Goal: Check status: Check status

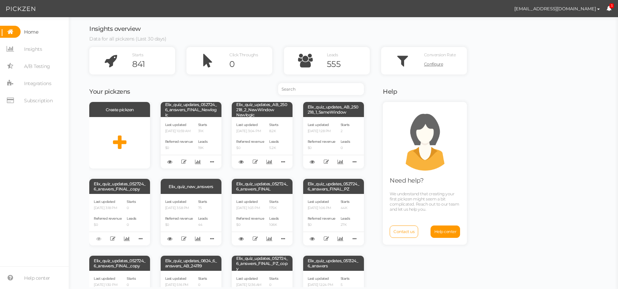
scroll to position [202, 0]
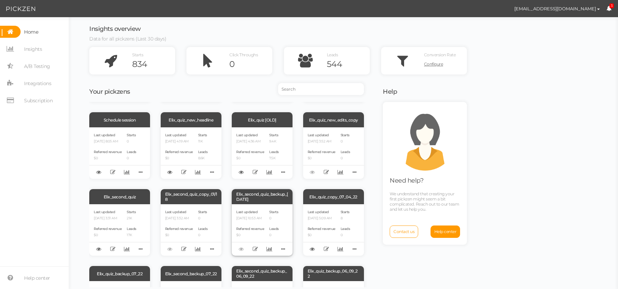
scroll to position [528, 0]
click at [116, 198] on div "Elix_second_quiz" at bounding box center [119, 196] width 61 height 15
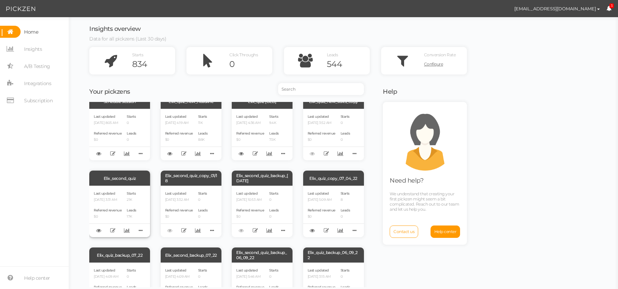
scroll to position [548, 0]
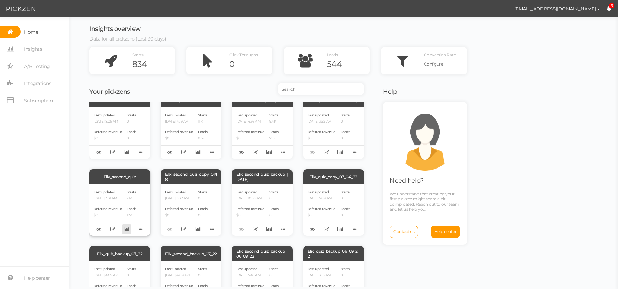
click at [124, 232] on icon at bounding box center [127, 228] width 6 height 5
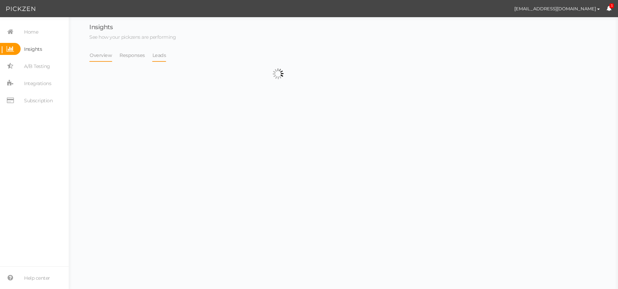
select select "4896"
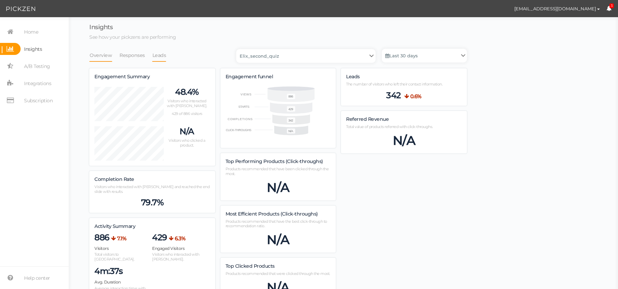
scroll to position [649, 377]
click at [161, 57] on link "Leads" at bounding box center [159, 55] width 14 height 13
select select "4896"
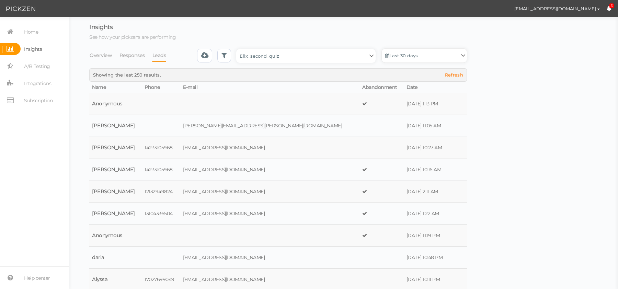
click at [409, 55] on link "Last 30 days" at bounding box center [424, 56] width 85 height 14
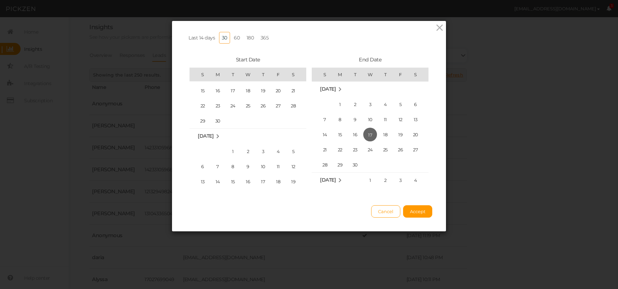
scroll to position [153700, 0]
click at [235, 146] on span "1" at bounding box center [233, 153] width 14 height 14
click at [355, 162] on span "30" at bounding box center [355, 165] width 14 height 14
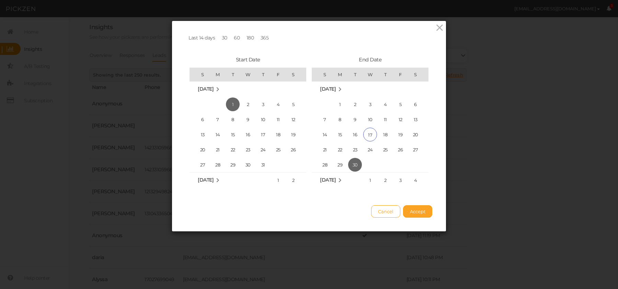
click at [413, 209] on span "Accept" at bounding box center [417, 211] width 15 height 5
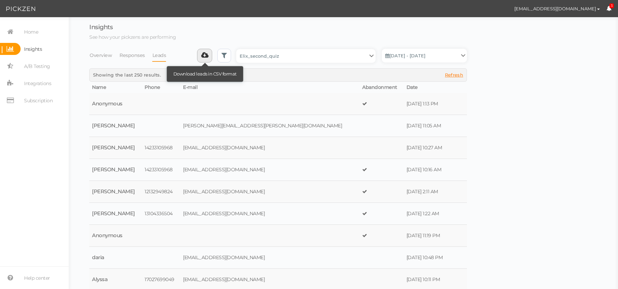
click at [210, 60] on link at bounding box center [204, 56] width 15 height 14
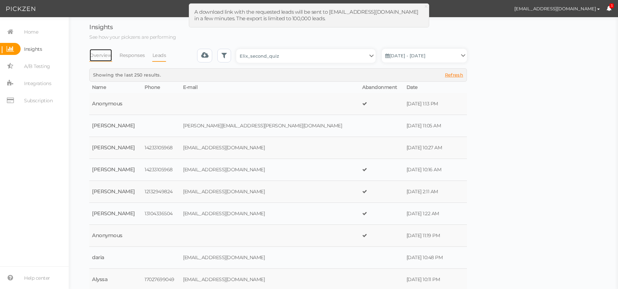
click at [99, 59] on link "Overview" at bounding box center [100, 55] width 23 height 13
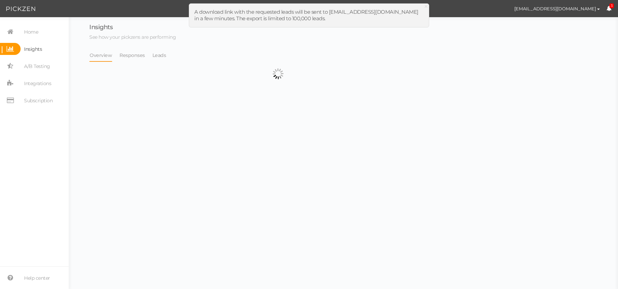
select select "4896"
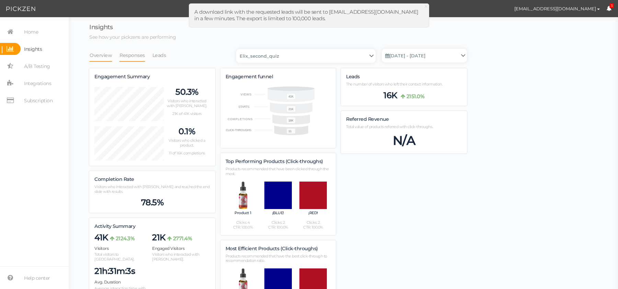
scroll to position [1019, 377]
click at [162, 55] on link "Leads" at bounding box center [159, 55] width 14 height 13
select select "4896"
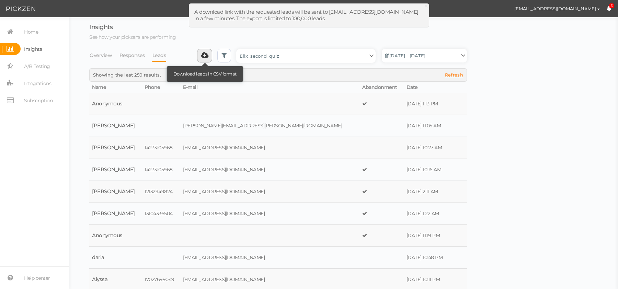
click at [201, 55] on link at bounding box center [204, 56] width 15 height 14
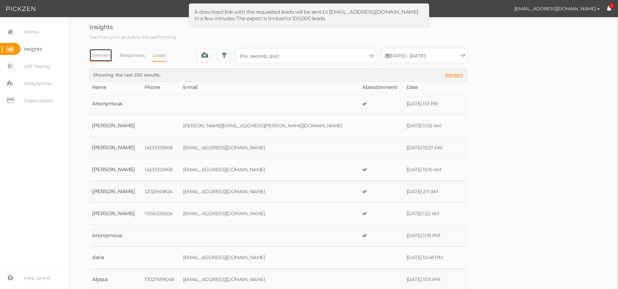
click at [98, 60] on link "Overview" at bounding box center [100, 55] width 23 height 13
select select "4896"
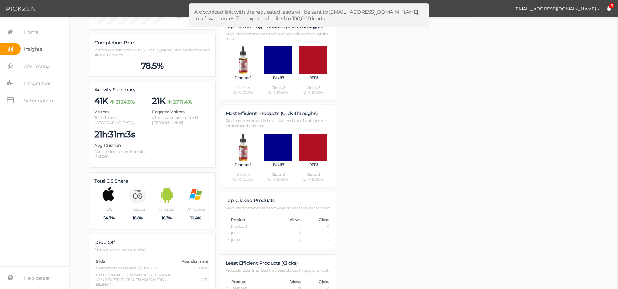
scroll to position [185, 0]
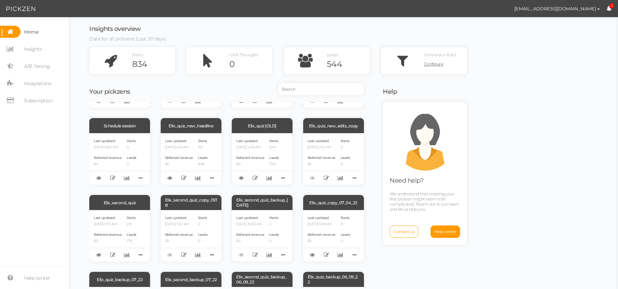
scroll to position [519, 0]
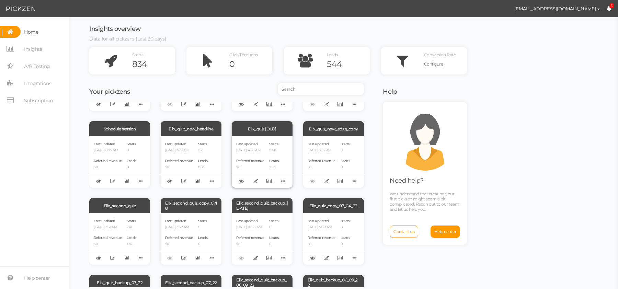
click at [254, 132] on div "Elix_quiz [OLD]" at bounding box center [262, 128] width 61 height 15
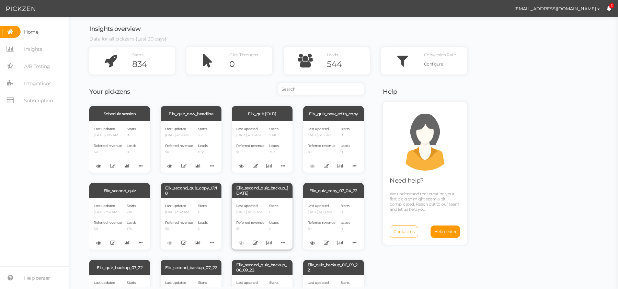
scroll to position [534, 0]
click at [269, 166] on icon at bounding box center [269, 166] width 6 height 5
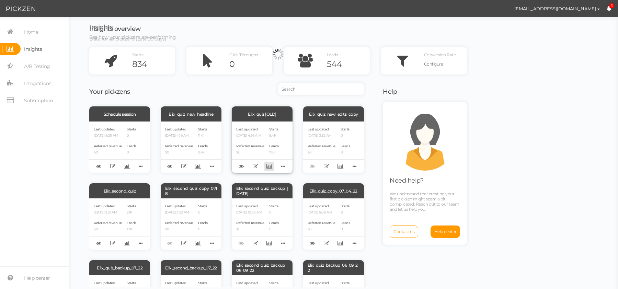
select select "12249"
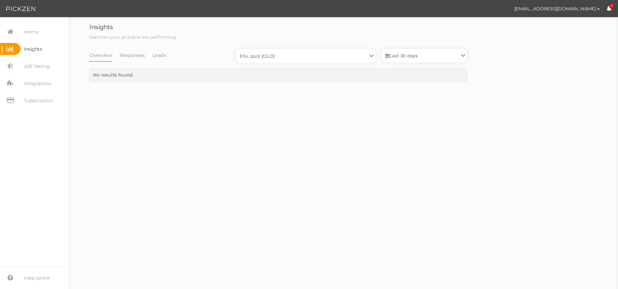
click at [413, 57] on link "Last 30 days" at bounding box center [424, 56] width 85 height 14
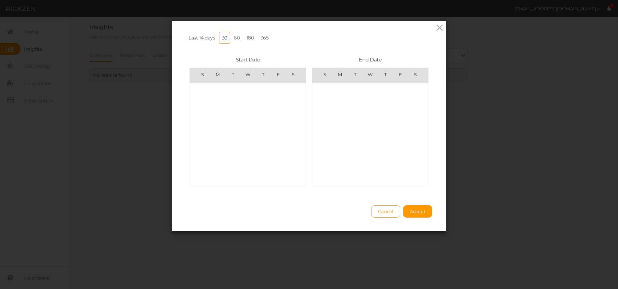
scroll to position [158932, 0]
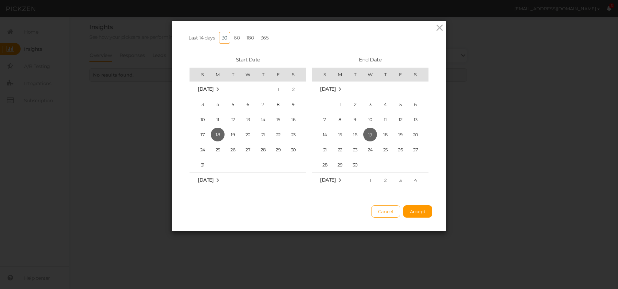
click at [261, 37] on link "365" at bounding box center [265, 38] width 14 height 12
click at [224, 145] on td "26" at bounding box center [217, 139] width 15 height 15
click at [218, 104] on span "1" at bounding box center [218, 106] width 14 height 14
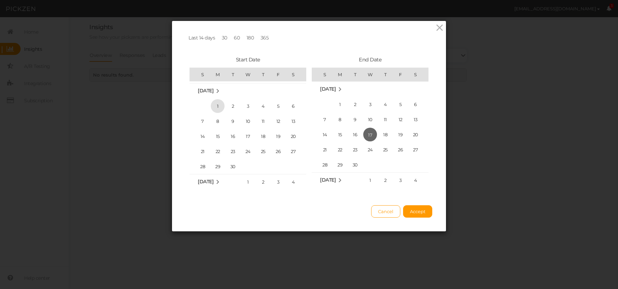
scroll to position [153203, 0]
click at [415, 216] on button "Accept" at bounding box center [417, 211] width 29 height 12
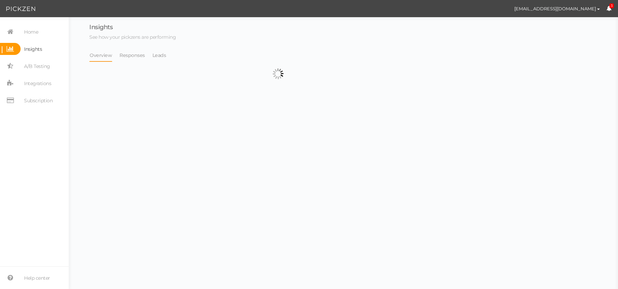
select select "12249"
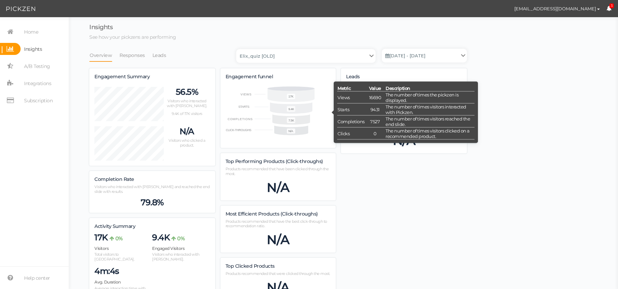
scroll to position [1009, 377]
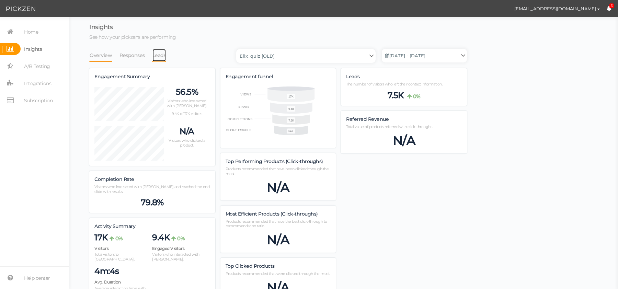
click at [159, 57] on link "Leads" at bounding box center [159, 55] width 14 height 13
select select "12249"
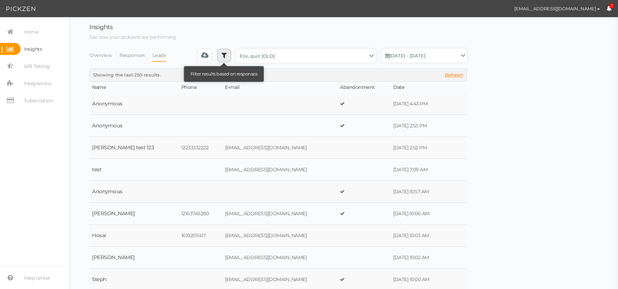
click at [225, 55] on icon at bounding box center [223, 55] width 5 height 7
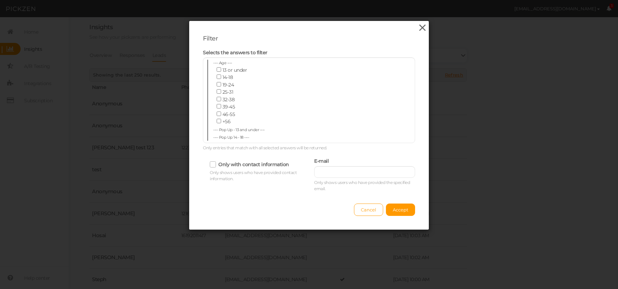
click at [419, 28] on icon at bounding box center [422, 28] width 10 height 10
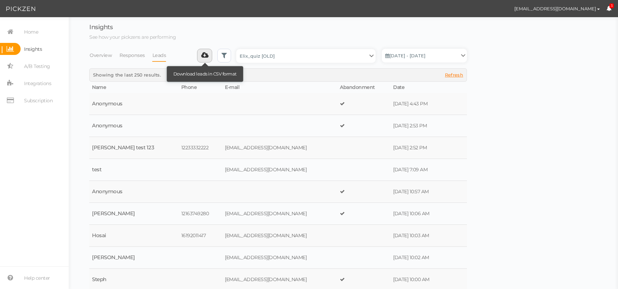
click at [206, 57] on icon at bounding box center [204, 55] width 7 height 7
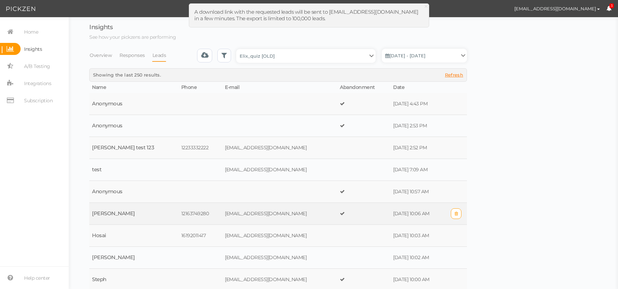
scroll to position [30, 0]
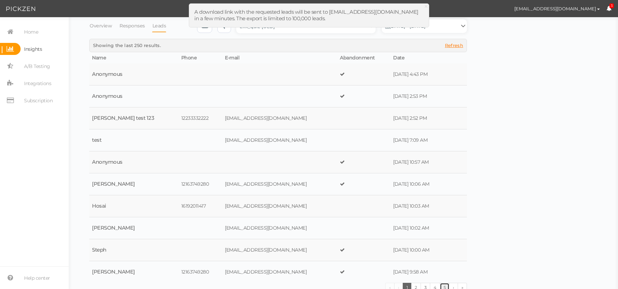
click at [444, 283] on link "5" at bounding box center [445, 287] width 10 height 9
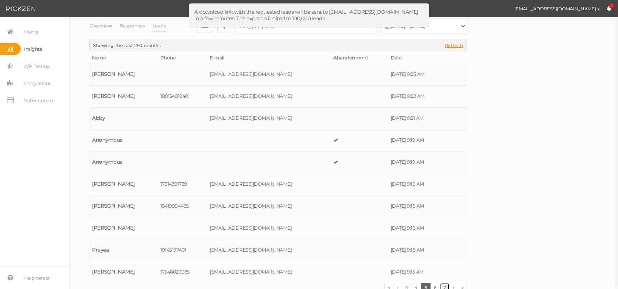
click at [443, 283] on link "7" at bounding box center [445, 287] width 10 height 9
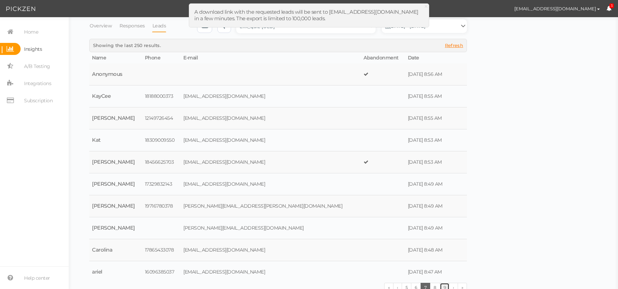
click at [443, 283] on link "9" at bounding box center [445, 287] width 10 height 9
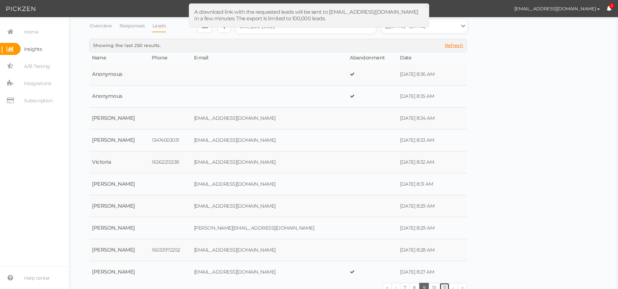
click at [443, 283] on link "11" at bounding box center [444, 287] width 10 height 9
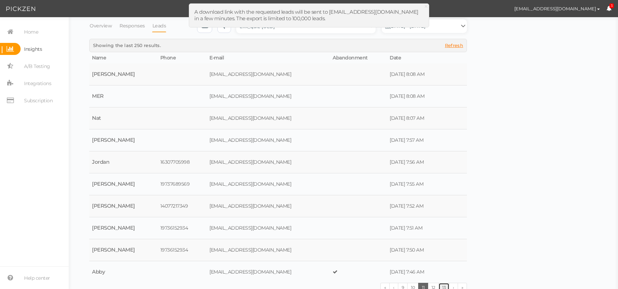
click at [443, 283] on link "13" at bounding box center [443, 287] width 11 height 9
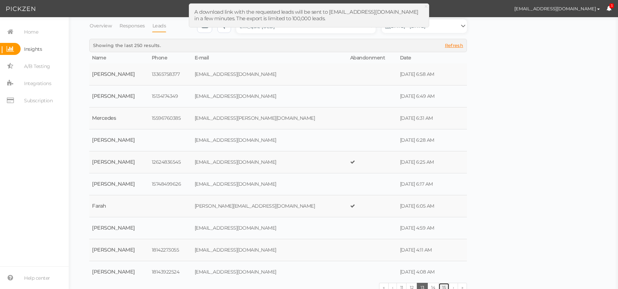
click at [443, 283] on link "15" at bounding box center [443, 287] width 11 height 9
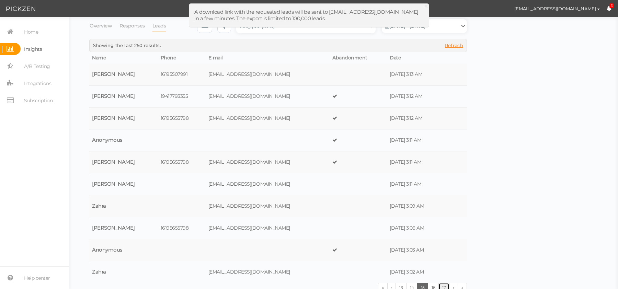
click at [443, 283] on link "17" at bounding box center [443, 287] width 11 height 9
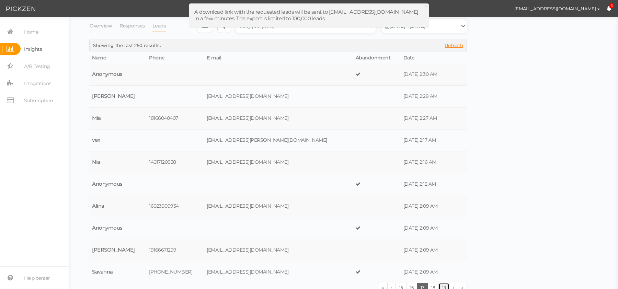
click at [443, 283] on link "19" at bounding box center [443, 287] width 11 height 9
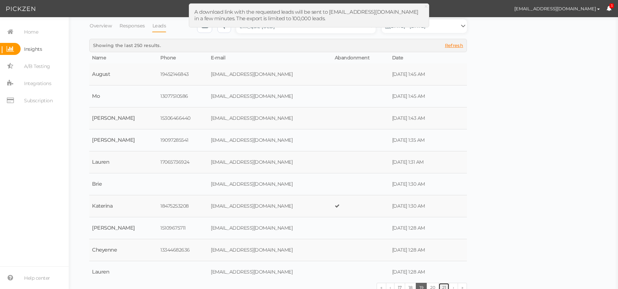
click at [443, 283] on link "21" at bounding box center [443, 287] width 11 height 9
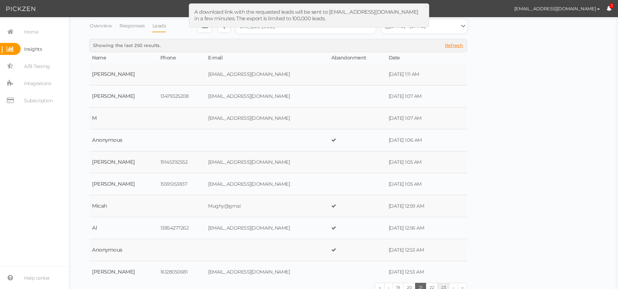
scroll to position [0, 0]
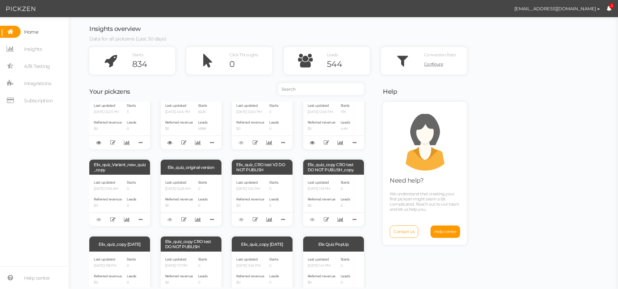
scroll to position [207, 0]
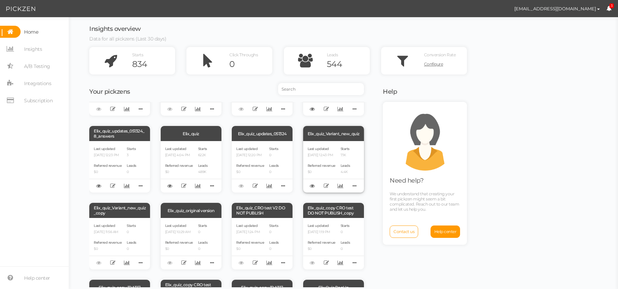
click at [329, 132] on div "Elix_quiz_Variant_new_quiz" at bounding box center [333, 133] width 61 height 15
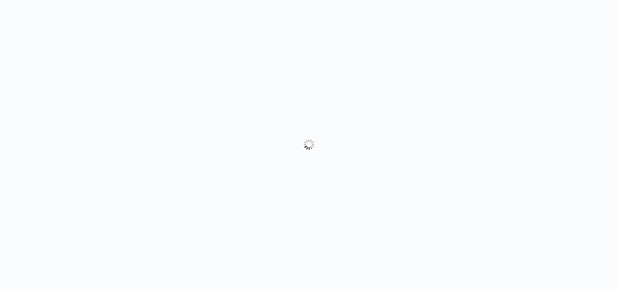
select select "form"
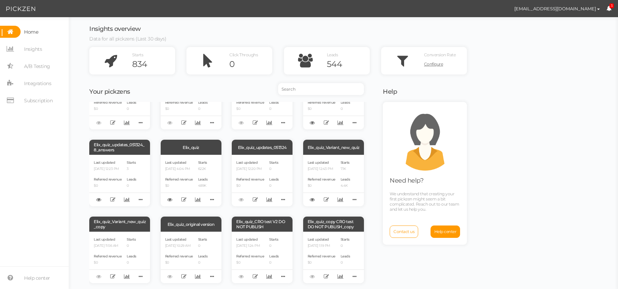
scroll to position [196, 0]
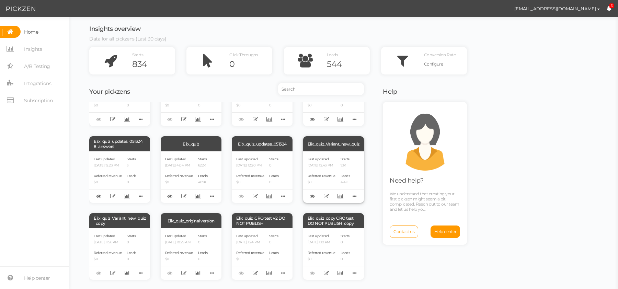
click at [333, 139] on div "Elix_quiz_Variant_new_quiz" at bounding box center [333, 143] width 61 height 15
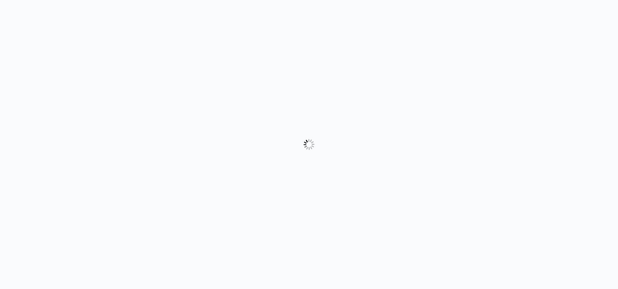
select select "form"
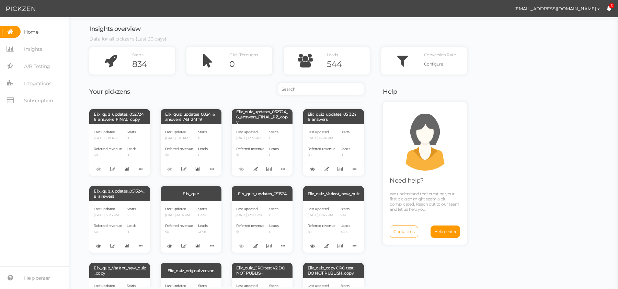
scroll to position [147, 0]
click at [341, 246] on icon at bounding box center [340, 245] width 6 height 5
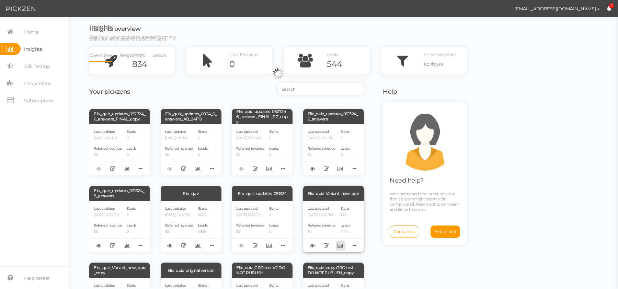
select select "12943"
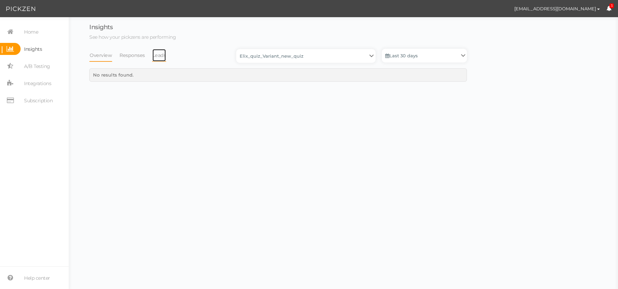
click at [159, 55] on link "Leads" at bounding box center [159, 55] width 14 height 13
select select "12943"
click at [431, 58] on link "Last 30 days" at bounding box center [424, 56] width 85 height 14
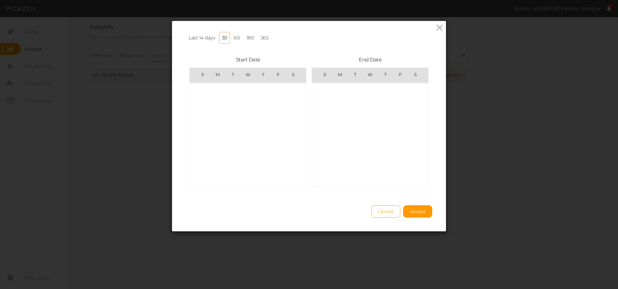
scroll to position [158932, 0]
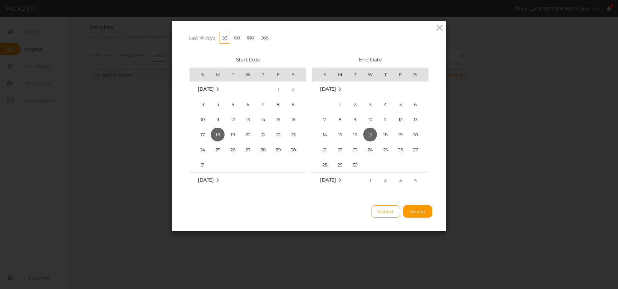
click at [261, 38] on link "365" at bounding box center [265, 38] width 14 height 12
click at [258, 134] on td "Jan 2023" at bounding box center [247, 132] width 117 height 15
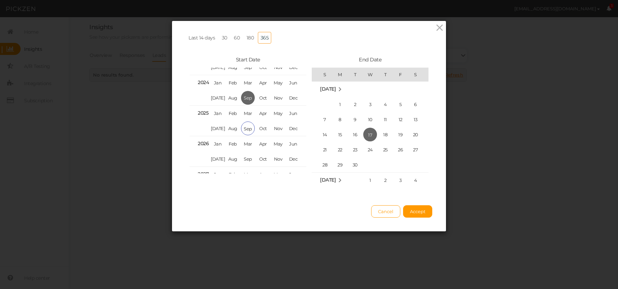
scroll to position [4334, 0]
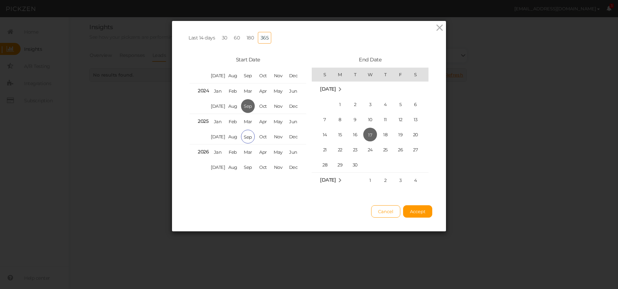
click at [245, 104] on span "Sep" at bounding box center [248, 106] width 14 height 14
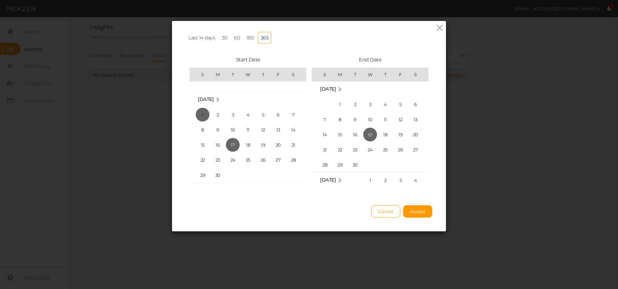
scroll to position [157831, 0]
click at [232, 118] on span "1" at bounding box center [233, 120] width 14 height 14
click at [223, 159] on span "1" at bounding box center [218, 164] width 14 height 14
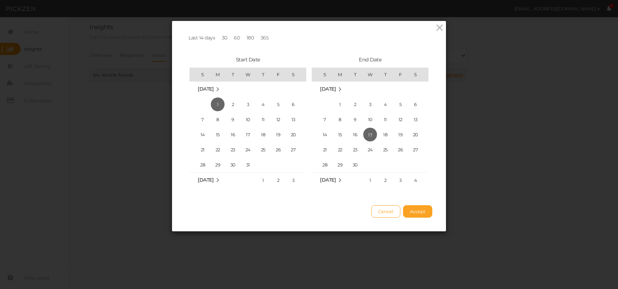
click at [415, 210] on span "Accept" at bounding box center [417, 211] width 15 height 5
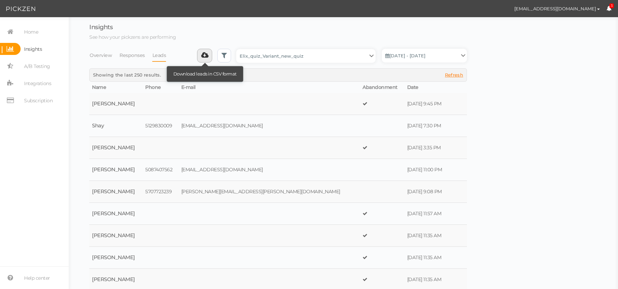
click at [207, 57] on icon at bounding box center [204, 55] width 7 height 7
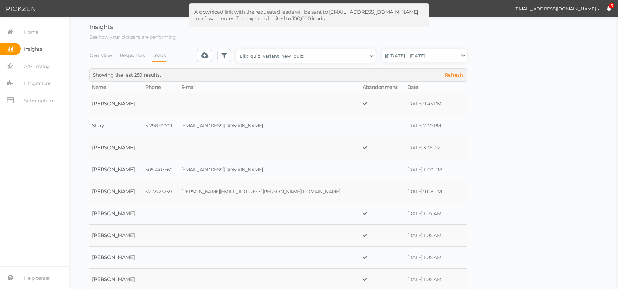
click at [196, 36] on p "See how your pickzens are performing" at bounding box center [277, 37] width 377 height 6
click at [323, 54] on select "Backup_2020010 backup_20200106 Elix Quiz PopUp Elix_quiz Elix_quiz [OLD] Elix_q…" at bounding box center [305, 56] width 139 height 14
